Goal: Task Accomplishment & Management: Complete application form

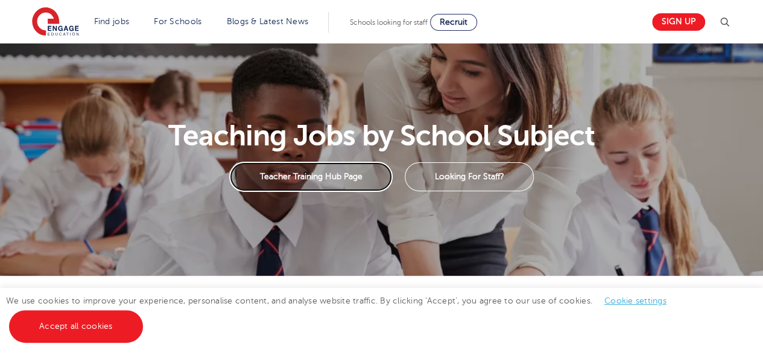
click at [339, 185] on link "Teacher Training Hub Page" at bounding box center [310, 177] width 163 height 30
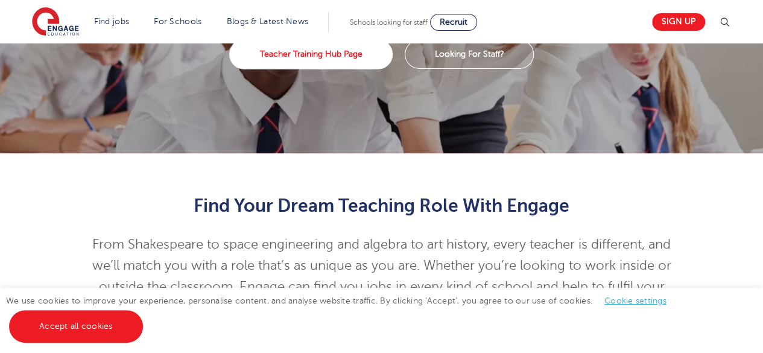
scroll to position [123, 0]
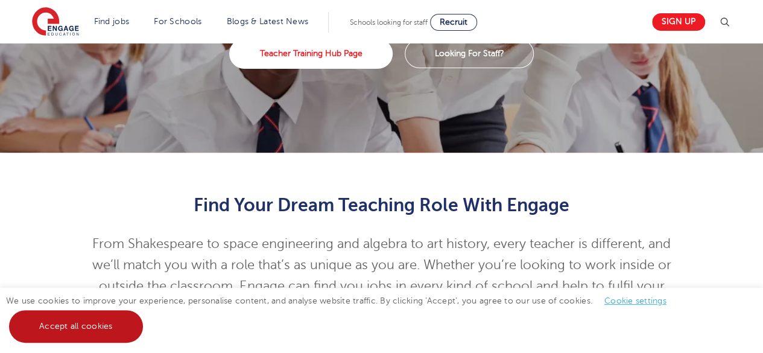
click at [87, 324] on link "Accept all cookies" at bounding box center [76, 326] width 134 height 33
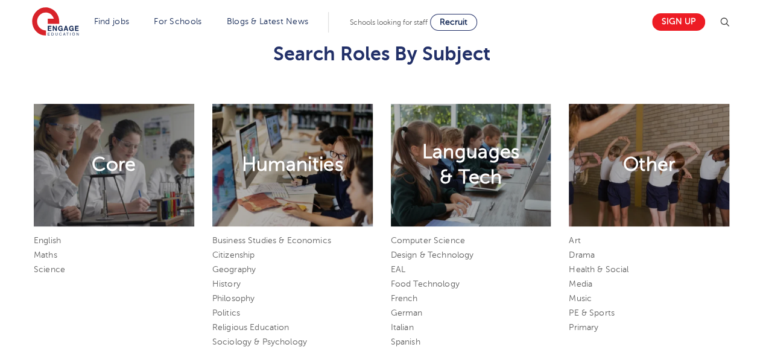
scroll to position [511, 0]
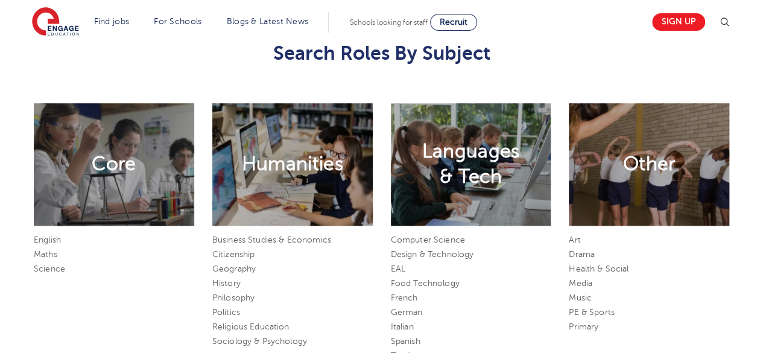
click at [623, 157] on h2 "Other" at bounding box center [649, 163] width 52 height 25
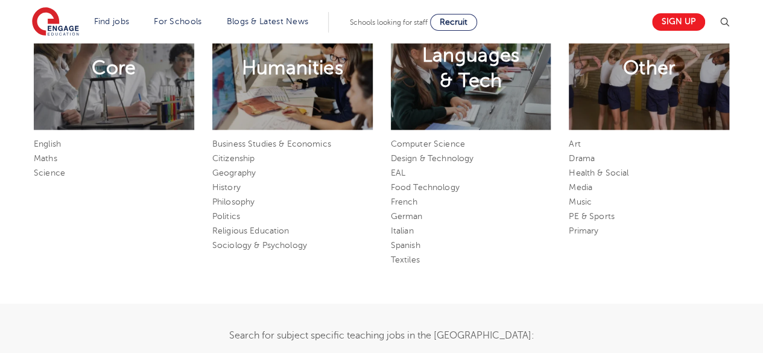
scroll to position [608, 0]
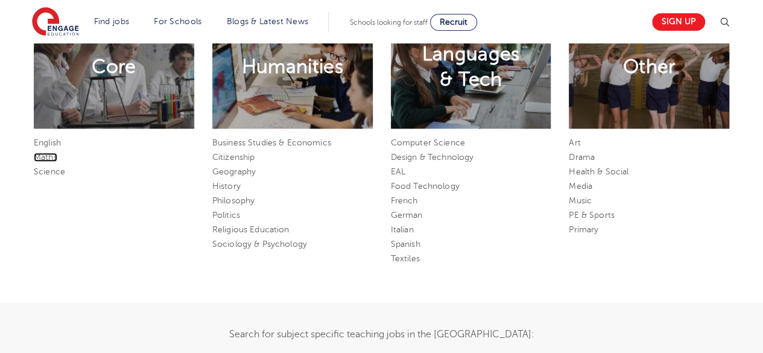
click at [49, 159] on link "Maths" at bounding box center [46, 157] width 24 height 9
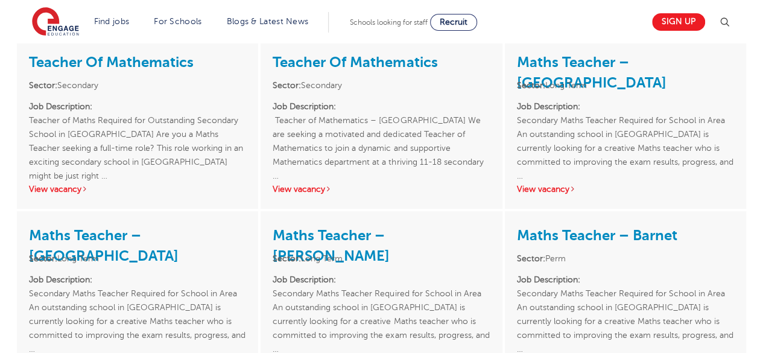
scroll to position [262, 0]
click at [63, 189] on link "View vacancy" at bounding box center [58, 188] width 59 height 9
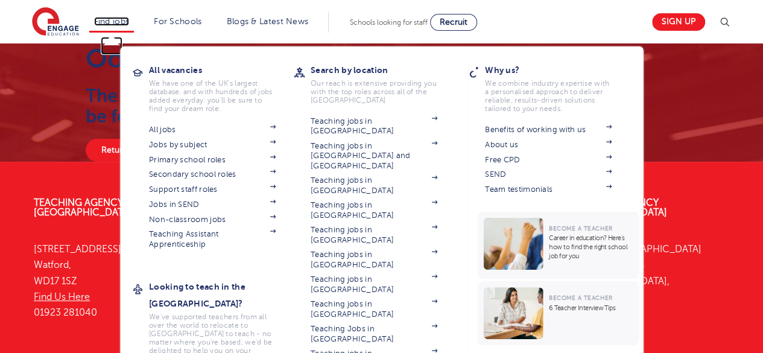
click at [116, 20] on link "Find jobs" at bounding box center [112, 21] width 36 height 9
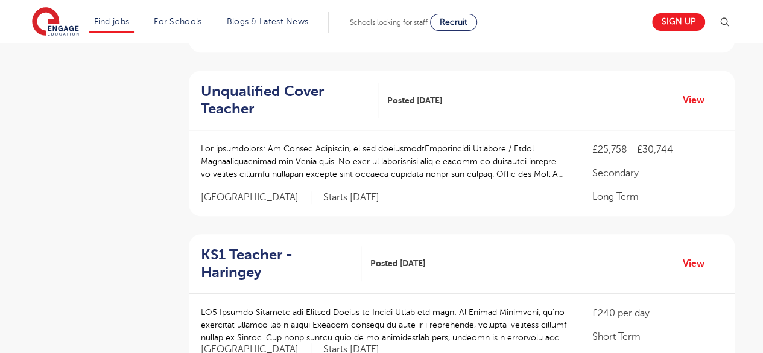
scroll to position [404, 0]
click at [704, 92] on link "View" at bounding box center [697, 100] width 31 height 16
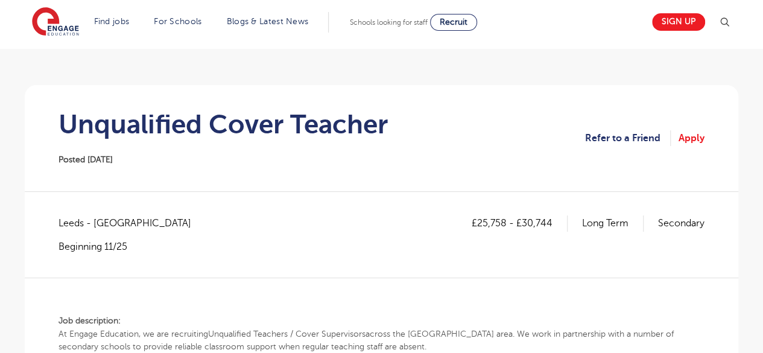
scroll to position [71, 0]
click at [691, 133] on link "Apply" at bounding box center [691, 138] width 26 height 16
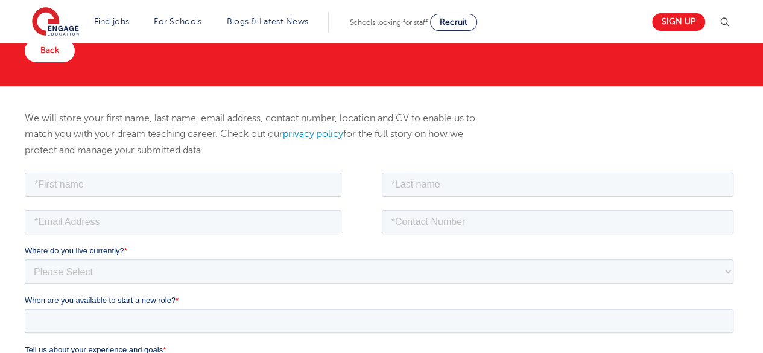
scroll to position [95, 0]
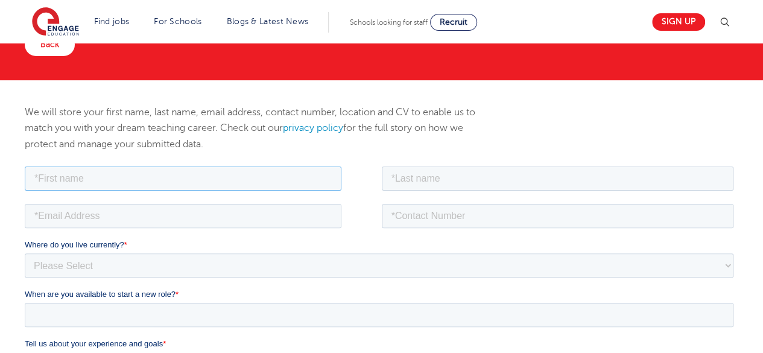
click at [225, 176] on input "text" at bounding box center [183, 178] width 316 height 24
type input "[PERSON_NAME]"
click at [403, 177] on input "text" at bounding box center [558, 178] width 352 height 24
type input "AZIKIWE"
click at [276, 223] on input "email" at bounding box center [183, 215] width 316 height 24
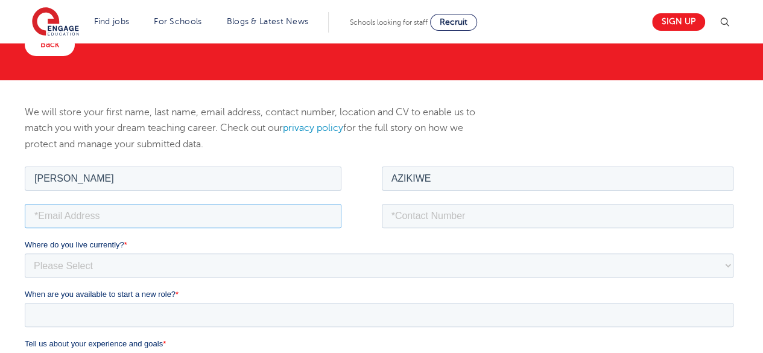
type input "[EMAIL_ADDRESS][DOMAIN_NAME]"
click at [400, 216] on input "tel" at bounding box center [558, 215] width 352 height 24
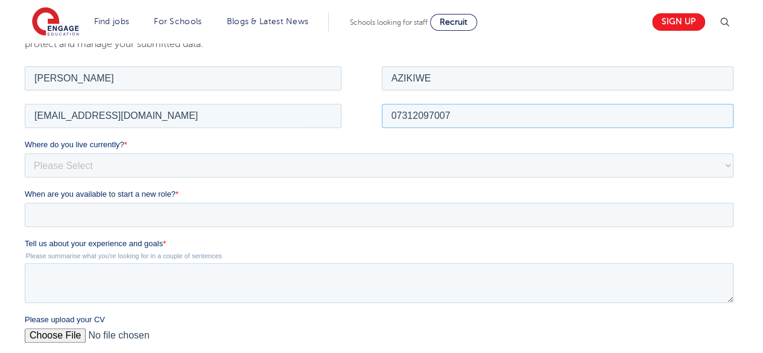
scroll to position [196, 0]
type input "07312097007"
click at [320, 161] on select "Please Select [GEOGRAPHIC_DATA] [GEOGRAPHIC_DATA] [GEOGRAPHIC_DATA] [GEOGRAPHIC…" at bounding box center [379, 163] width 708 height 24
select select "UK"
click at [25, 151] on select "Please Select [GEOGRAPHIC_DATA] [GEOGRAPHIC_DATA] [GEOGRAPHIC_DATA] [GEOGRAPHIC…" at bounding box center [379, 163] width 708 height 24
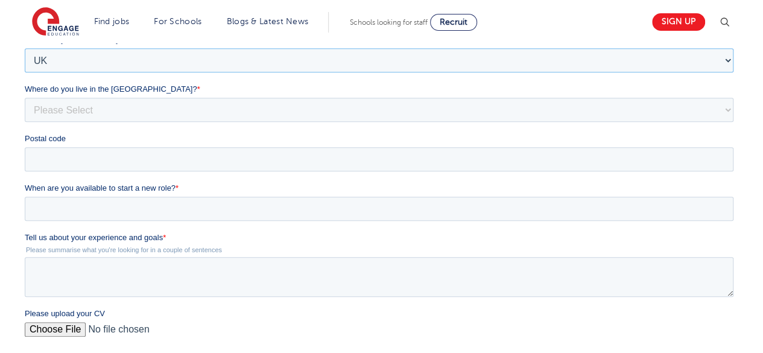
scroll to position [303, 0]
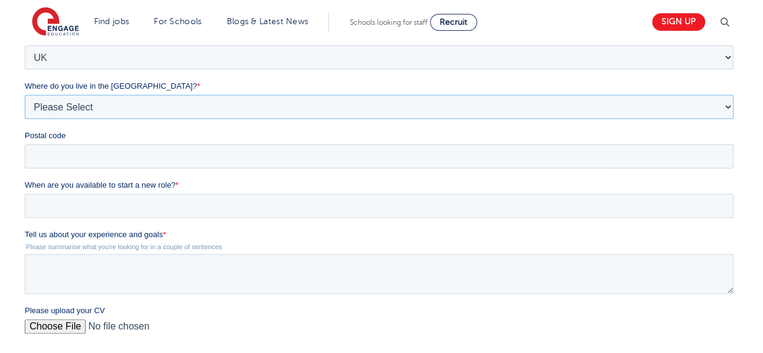
click at [277, 108] on select "Please Select Overseas [GEOGRAPHIC_DATA] [GEOGRAPHIC_DATA] [GEOGRAPHIC_DATA] [G…" at bounding box center [379, 107] width 708 height 24
click at [253, 102] on select "Please Select Overseas [GEOGRAPHIC_DATA] [GEOGRAPHIC_DATA] [GEOGRAPHIC_DATA] [G…" at bounding box center [379, 107] width 708 height 24
select select "City of [GEOGRAPHIC_DATA]"
click at [25, 119] on select "Please Select Overseas [GEOGRAPHIC_DATA] [GEOGRAPHIC_DATA] [GEOGRAPHIC_DATA] [G…" at bounding box center [379, 107] width 708 height 24
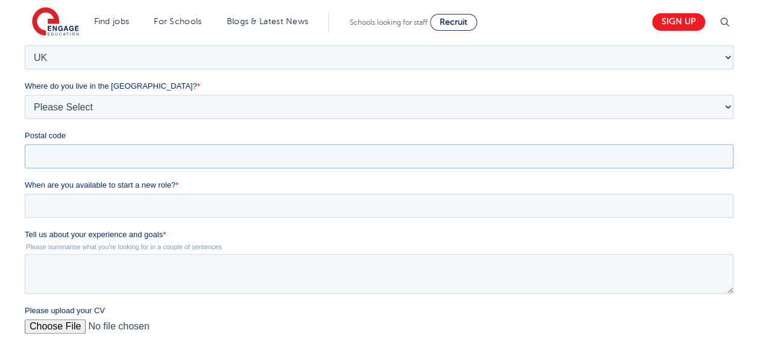
click at [121, 156] on input "Postal code" at bounding box center [379, 156] width 708 height 24
type input "HA0 4LS"
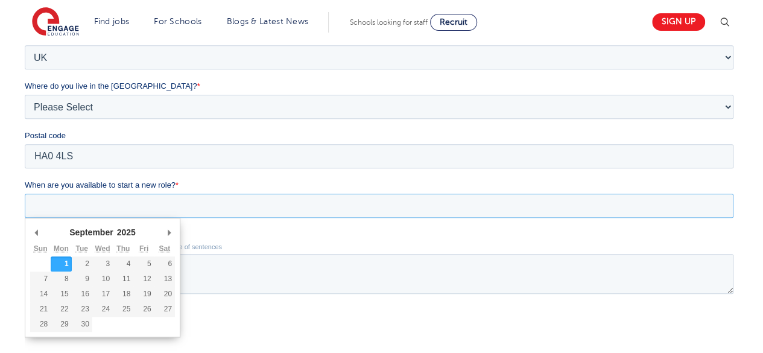
click at [115, 213] on input "When are you available to start a new role? *" at bounding box center [379, 206] width 708 height 24
type div "[DATE]"
type input "[DATE]"
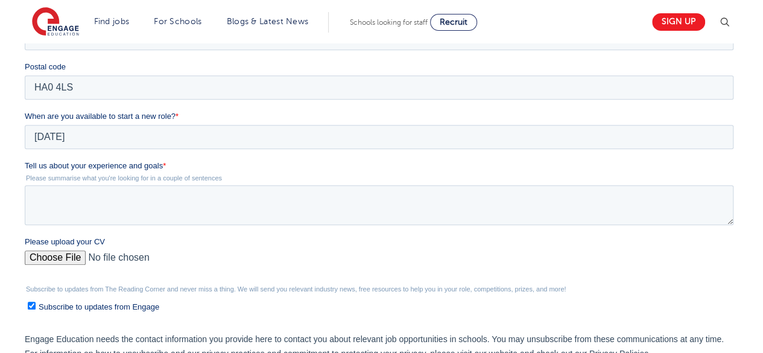
scroll to position [373, 0]
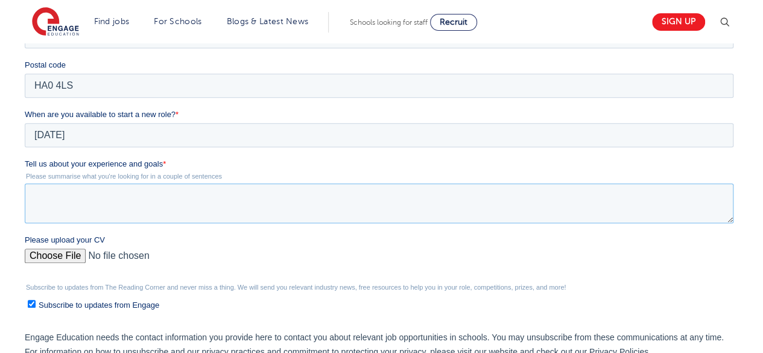
click at [78, 213] on textarea "Tell us about your experience and goals *" at bounding box center [379, 203] width 708 height 40
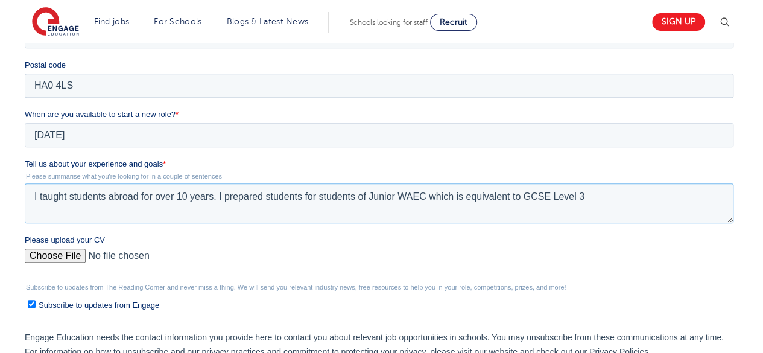
click at [464, 198] on textarea "I taught students abroad for over 10 years. I prepared students for students of…" at bounding box center [379, 203] width 708 height 40
click at [452, 198] on textarea "I taught students abroad for over 10 years. I prepared students for students of…" at bounding box center [379, 203] width 708 height 40
click at [459, 197] on textarea "I taught students abroad for over 10 years. I prepared students for students of…" at bounding box center [379, 203] width 708 height 40
click at [625, 195] on textarea "I taught students abroad for over 10 years. I prepared students for students of…" at bounding box center [379, 203] width 708 height 40
click at [654, 197] on textarea "I taught students abroad for over 10 years. I prepared students for students of…" at bounding box center [379, 203] width 708 height 40
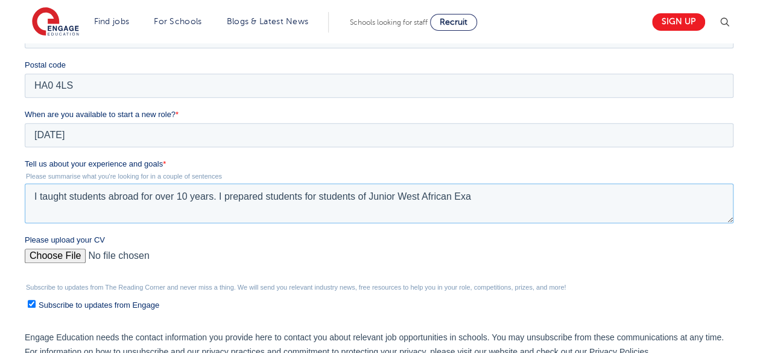
click at [399, 197] on textarea "I taught students abroad for over 10 years. I prepared students for students of…" at bounding box center [379, 203] width 708 height 40
click at [452, 197] on textarea "I taught students abroad for over 10 years. I prepared students for students of…" at bounding box center [379, 203] width 708 height 40
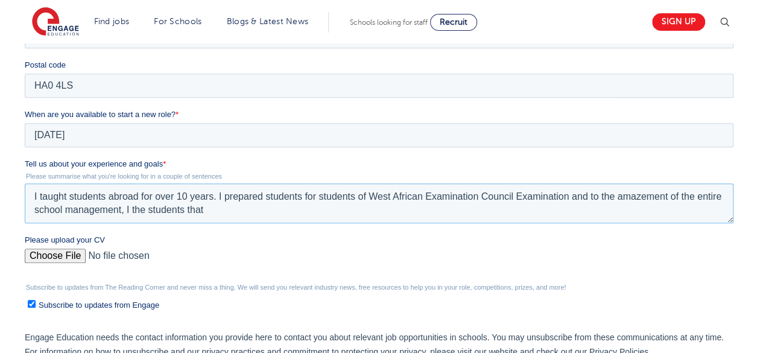
click at [131, 208] on textarea "I taught students abroad for over 10 years. I prepared students for students of…" at bounding box center [379, 203] width 708 height 40
click at [215, 208] on textarea "I taught students abroad for over 10 years. I prepared students for students of…" at bounding box center [379, 203] width 708 height 40
drag, startPoint x: 135, startPoint y: 195, endPoint x: 207, endPoint y: 209, distance: 73.5
click at [207, 209] on textarea "I taught students abroad for over 10 years. I prepared students for students of…" at bounding box center [379, 203] width 708 height 40
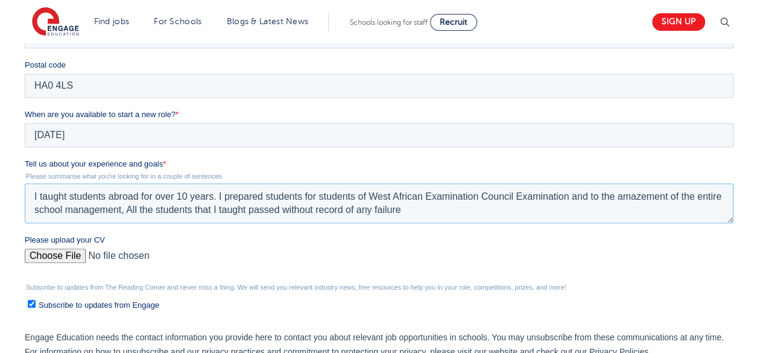
click at [207, 209] on textarea "I taught students abroad for over 10 years. I prepared students for students of…" at bounding box center [379, 203] width 708 height 40
click at [152, 194] on textarea "I taught students abroad for over 10 years. I prepared students for students of…" at bounding box center [379, 203] width 708 height 40
click at [124, 198] on textarea "I have over 10 years. I prepared students for students of West African Examinat…" at bounding box center [379, 203] width 708 height 40
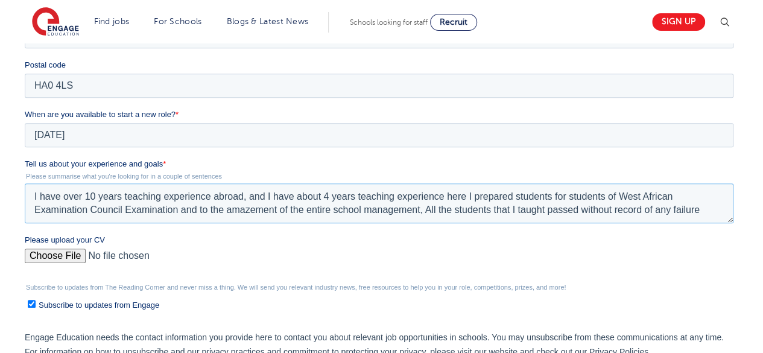
click at [358, 196] on textarea "I have over 10 years teaching experience abroad, and I have about 4 years teach…" at bounding box center [379, 203] width 708 height 40
click at [507, 198] on textarea "I have over 10 years teaching experience abroad, and I have about 4 years of pr…" at bounding box center [379, 203] width 708 height 40
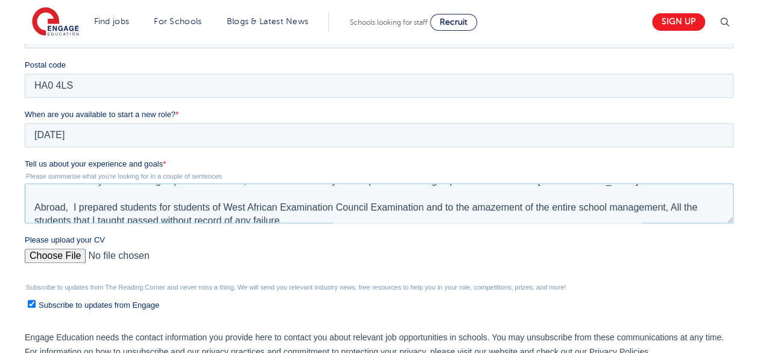
scroll to position [27, 0]
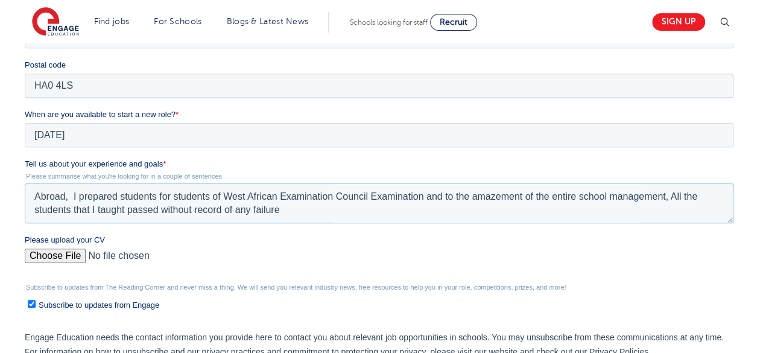
click at [428, 197] on textarea "I have over 10 years teaching experience abroad, and I have about 4 years of pr…" at bounding box center [379, 203] width 708 height 40
click at [427, 198] on textarea "I have over 10 years teaching experience abroad, and I have about 4 years of pr…" at bounding box center [379, 203] width 708 height 40
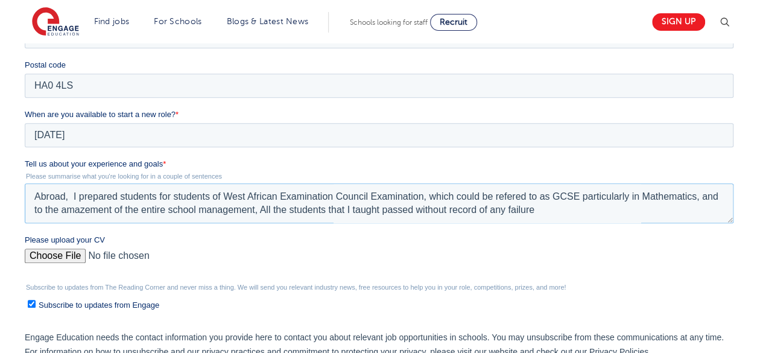
click at [514, 193] on textarea "I have over 10 years teaching experience abroad, and I have about 4 years of pr…" at bounding box center [379, 203] width 708 height 40
click at [554, 198] on textarea "I have over 10 years teaching experience abroad, and I have about 4 years of pr…" at bounding box center [379, 203] width 708 height 40
click at [605, 197] on textarea "I have over 10 years teaching experience abroad, and I have about 4 years of pr…" at bounding box center [379, 203] width 708 height 40
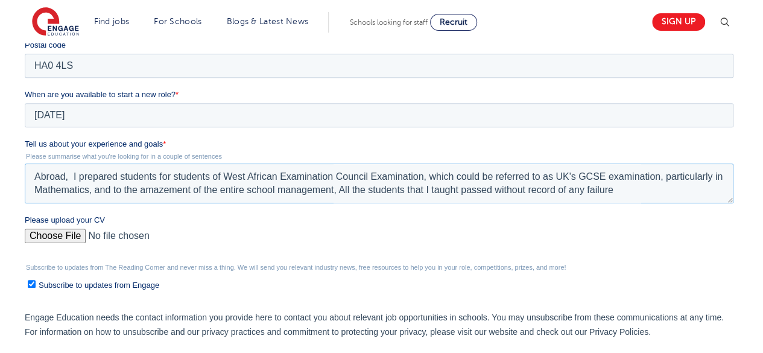
scroll to position [394, 0]
click at [652, 192] on textarea "I have over 10 years teaching experience abroad, and I have about 4 years of pr…" at bounding box center [379, 183] width 708 height 40
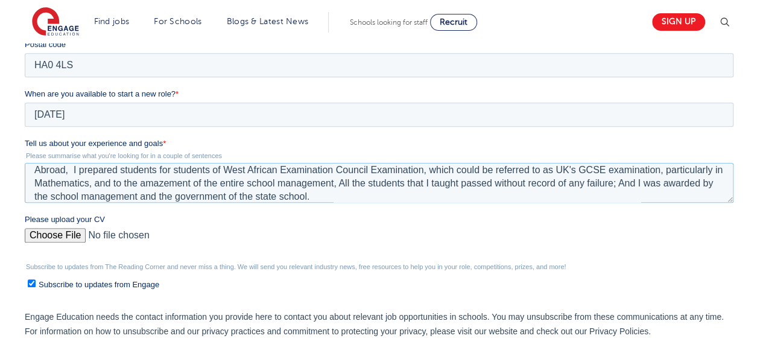
click at [352, 195] on textarea "I have over 10 years teaching experience abroad, and I have about 4 years of pr…" at bounding box center [379, 183] width 708 height 40
click at [262, 196] on textarea "I have over 10 years teaching experience abroad, and I have about 4 years of pr…" at bounding box center [379, 183] width 708 height 40
click at [265, 197] on textarea "I have over 10 years teaching experience abroad, and I have about 4 years of pr…" at bounding box center [379, 183] width 708 height 40
click at [499, 195] on textarea "I have over 10 years teaching experience abroad, and I have about 4 years of pr…" at bounding box center [379, 183] width 708 height 40
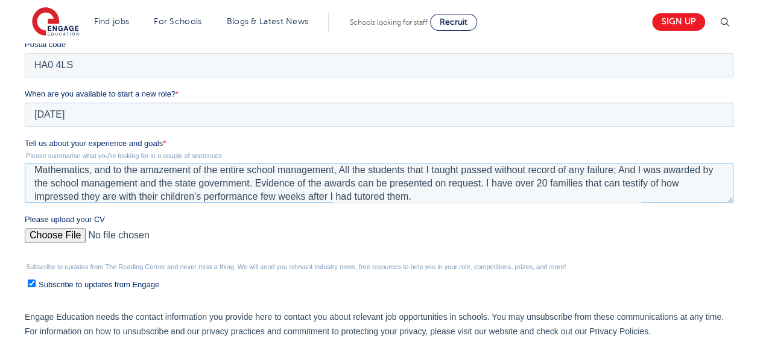
click at [385, 197] on textarea "I have over 10 years teaching experience abroad, and I have about 4 years of pr…" at bounding box center [379, 183] width 708 height 40
click at [436, 198] on textarea "I have over 10 years teaching experience abroad, and I have about 4 years of pr…" at bounding box center [379, 183] width 708 height 40
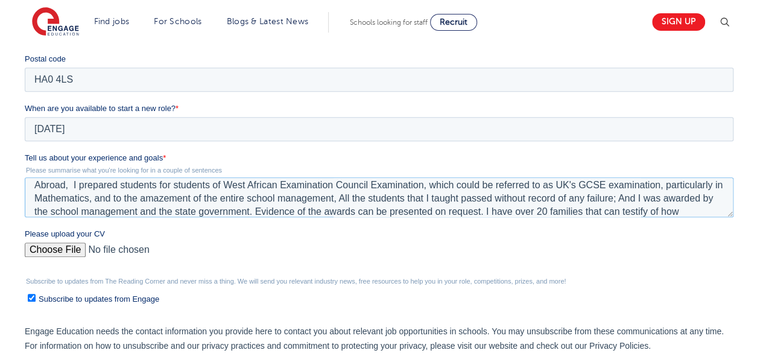
scroll to position [33, 0]
click at [210, 184] on textarea "I have over 10 years teaching experience abroad, and I have about 4 years of pr…" at bounding box center [379, 197] width 708 height 40
click at [186, 183] on textarea "I have over 10 years teaching experience abroad, and I have about 4 years of pr…" at bounding box center [379, 197] width 708 height 40
click at [320, 183] on textarea "I have over 10 years teaching experience abroad, and I have about 4 years of pr…" at bounding box center [379, 197] width 708 height 40
click at [374, 184] on textarea "I have over 10 years teaching experience abroad, and I have about 4 years of pr…" at bounding box center [379, 197] width 708 height 40
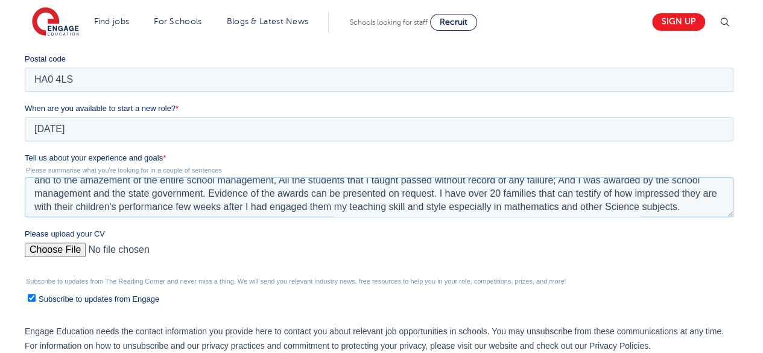
scroll to position [53, 0]
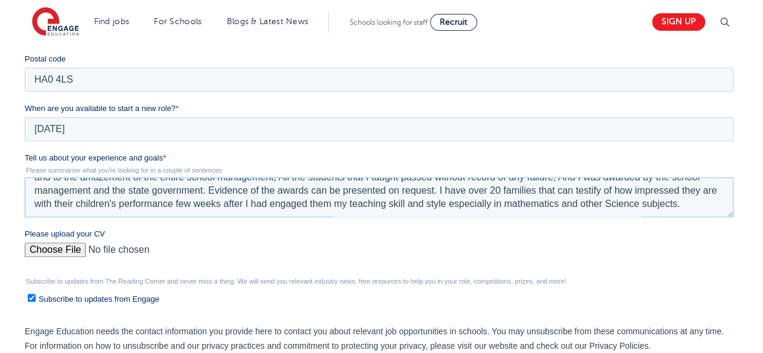
click at [351, 203] on textarea "I have over 10 years teaching experience abroad, and I have about 4 years of pr…" at bounding box center [379, 197] width 708 height 40
click at [479, 205] on textarea "I have over 10 years teaching experience abroad, and I have about 4 years of pr…" at bounding box center [379, 197] width 708 height 40
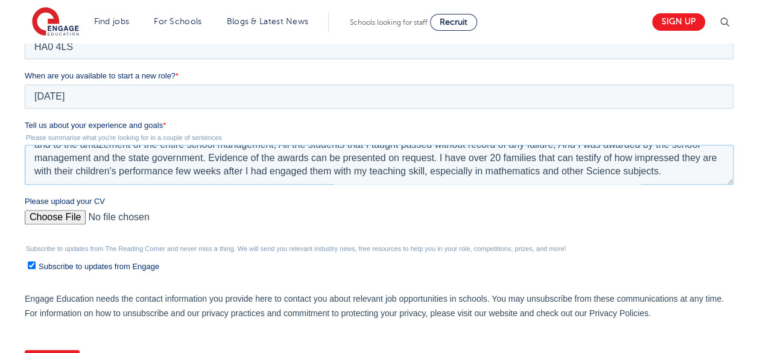
scroll to position [414, 0]
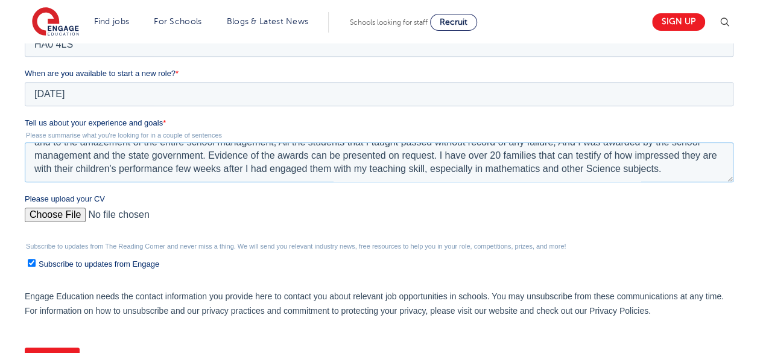
click at [680, 171] on textarea "I have over 10 years teaching experience abroad, and I have about 4 years of pr…" at bounding box center [379, 162] width 708 height 40
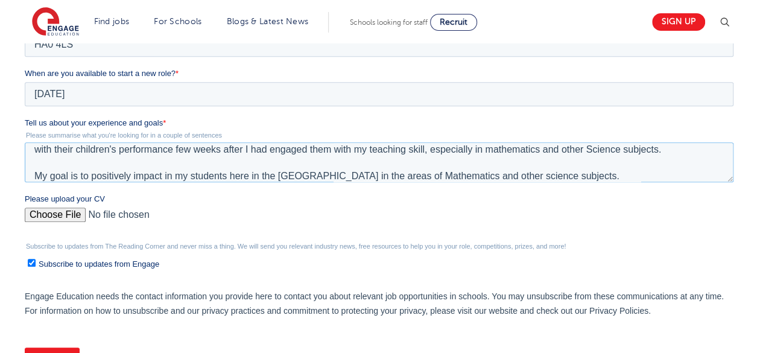
click at [164, 176] on textarea "I have over 10 years teaching experience abroad, and I have about 4 years of pr…" at bounding box center [379, 162] width 708 height 40
click at [187, 177] on textarea "I have over 10 years teaching experience abroad, and I have about 4 years of pr…" at bounding box center [379, 162] width 708 height 40
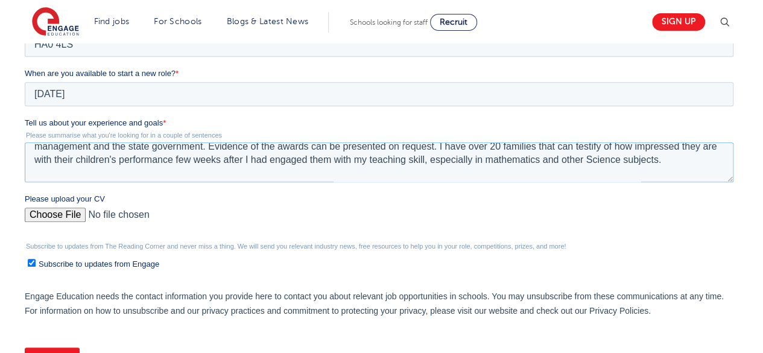
scroll to position [0, 0]
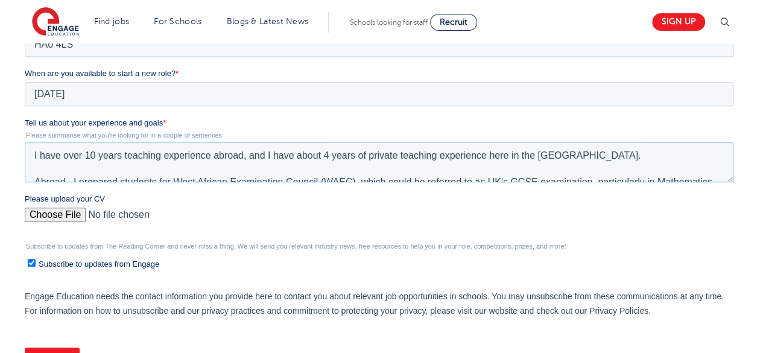
drag, startPoint x: 609, startPoint y: 172, endPoint x: 29, endPoint y: 153, distance: 580.3
click at [29, 153] on textarea "I have over 10 years teaching experience abroad, and I have about 4 years of pr…" at bounding box center [379, 162] width 708 height 40
type textarea "I have over 10 years teaching experience abroad, and I have about 4 years of pr…"
